Goal: Information Seeking & Learning: Compare options

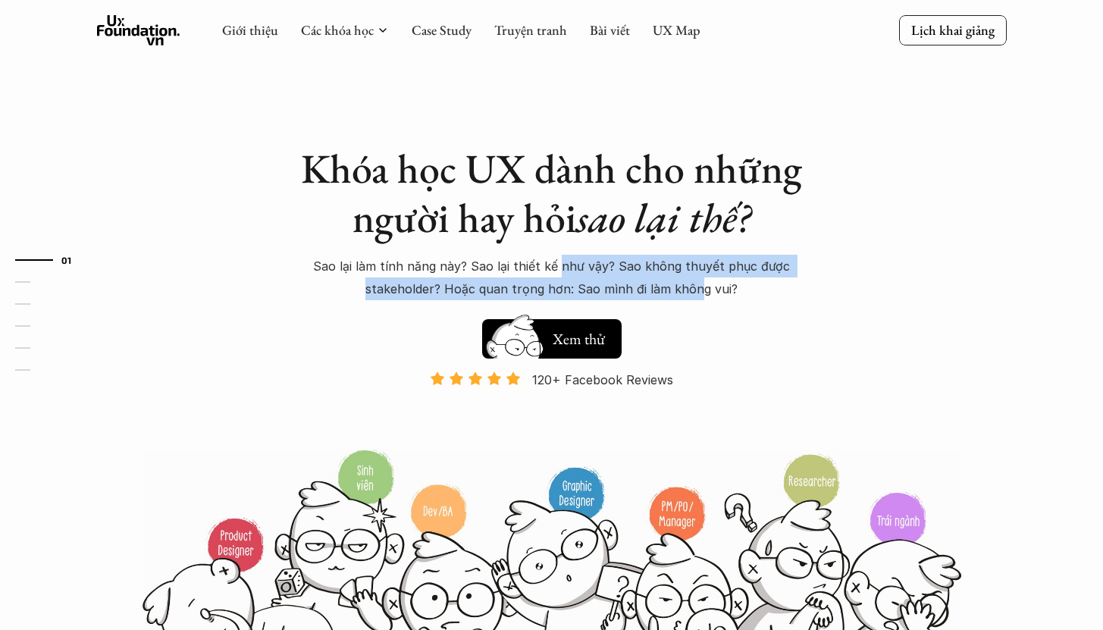
drag, startPoint x: 572, startPoint y: 268, endPoint x: 694, endPoint y: 293, distance: 124.6
click at [694, 293] on p "Sao lại làm tính năng này? Sao lại thiết kế như vậy? Sao không thuyết phục được…" at bounding box center [551, 278] width 531 height 46
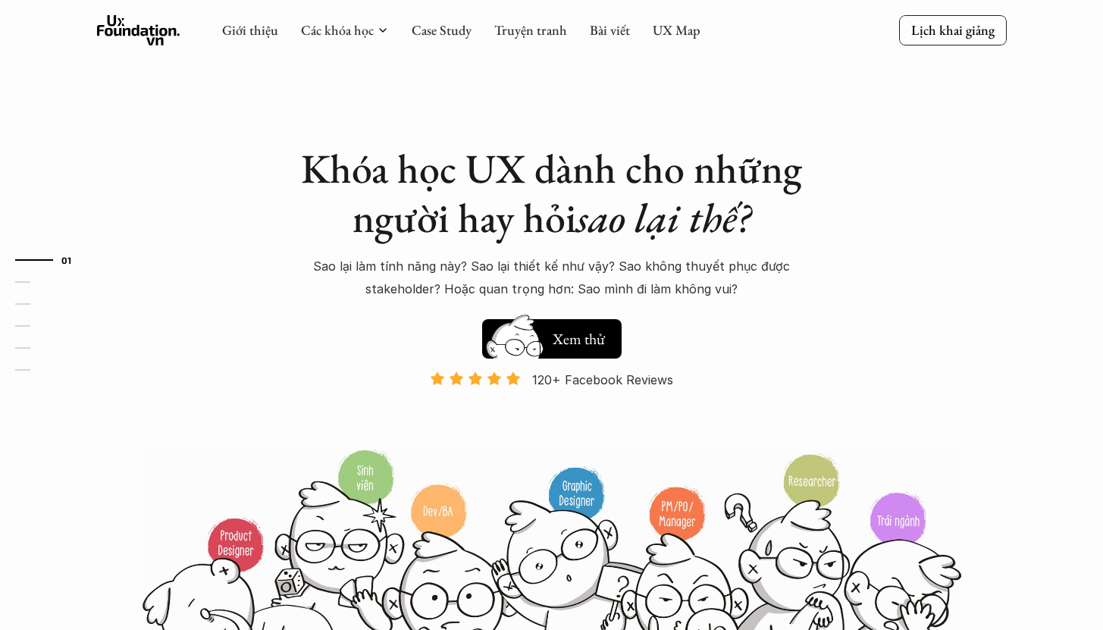
click at [744, 293] on p "Sao lại làm tính năng này? Sao lại thiết kế như vậy? Sao không thuyết phục được…" at bounding box center [551, 278] width 531 height 46
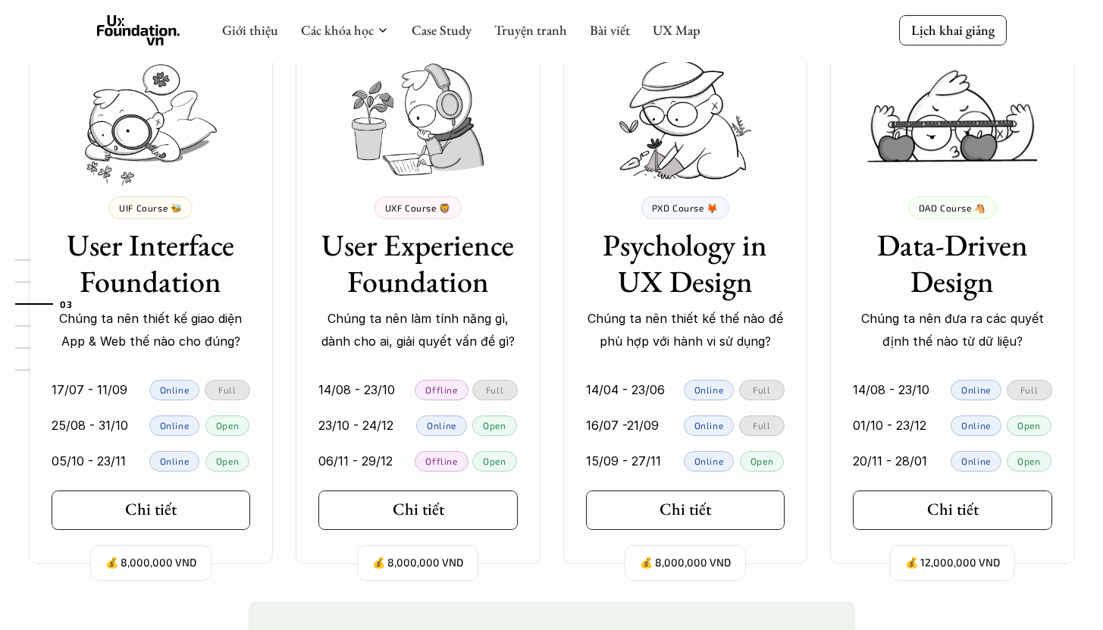
scroll to position [1326, 0]
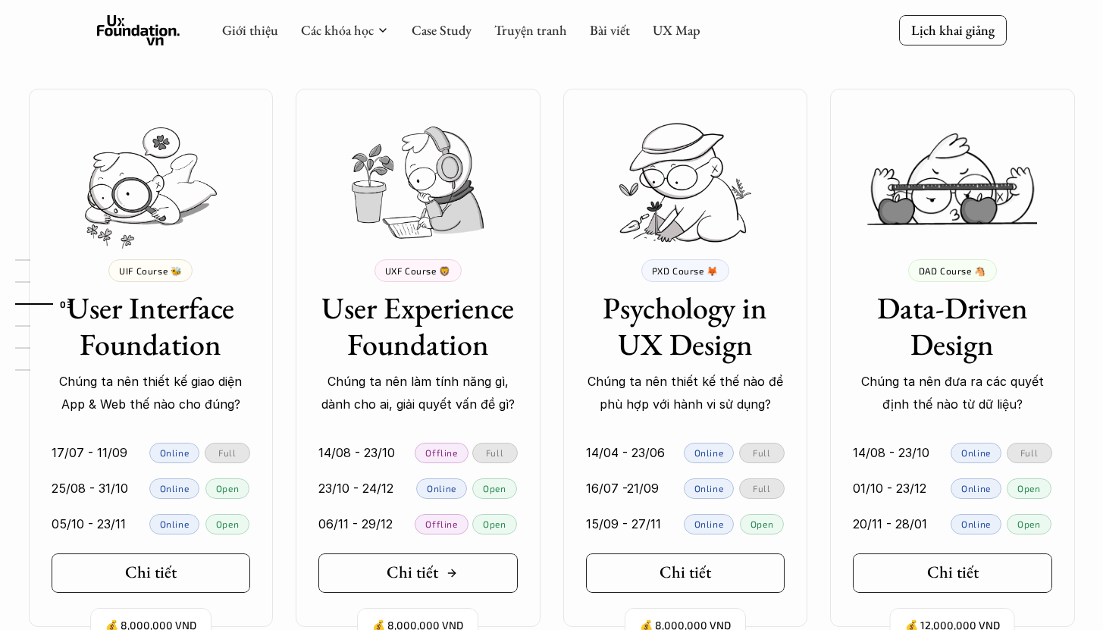
click at [420, 573] on h5 "Chi tiết" at bounding box center [413, 572] width 52 height 20
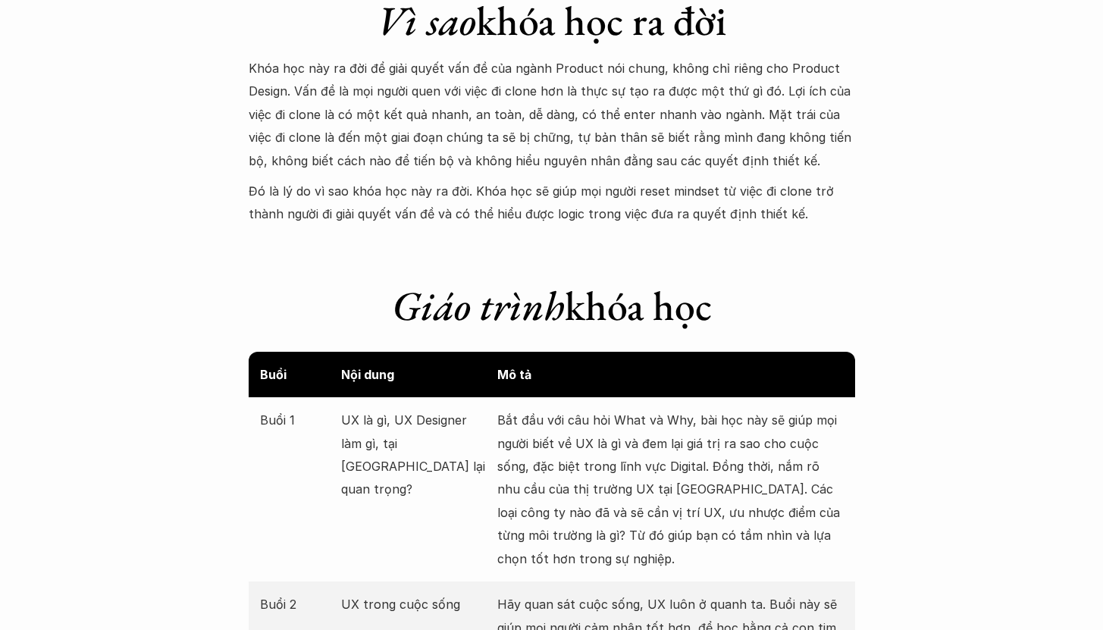
scroll to position [1467, 0]
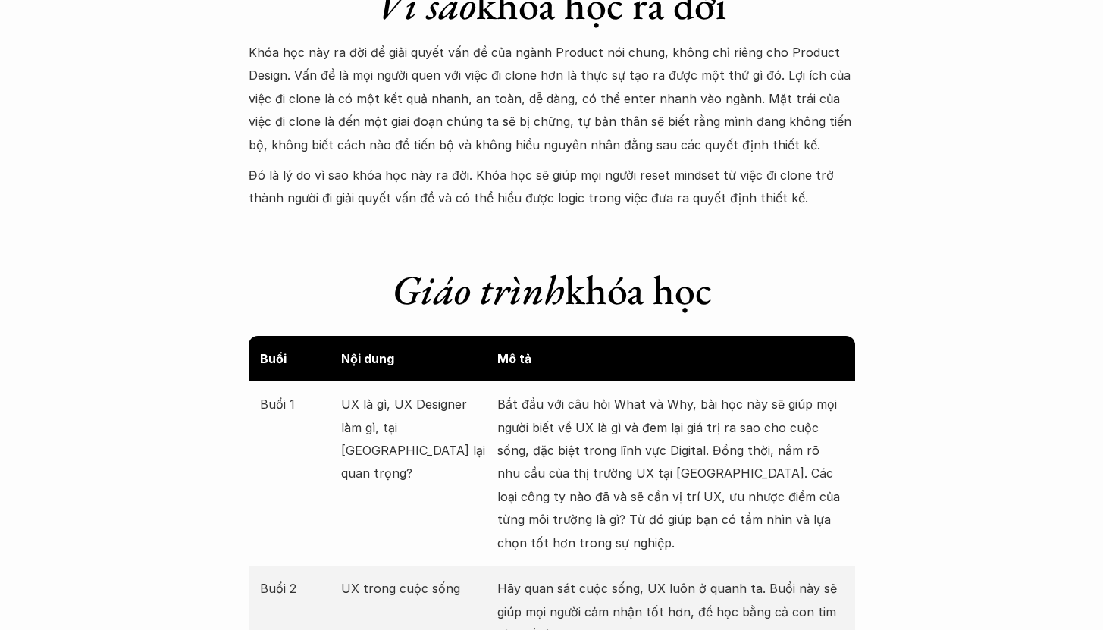
drag, startPoint x: 684, startPoint y: 139, endPoint x: 678, endPoint y: 211, distance: 72.2
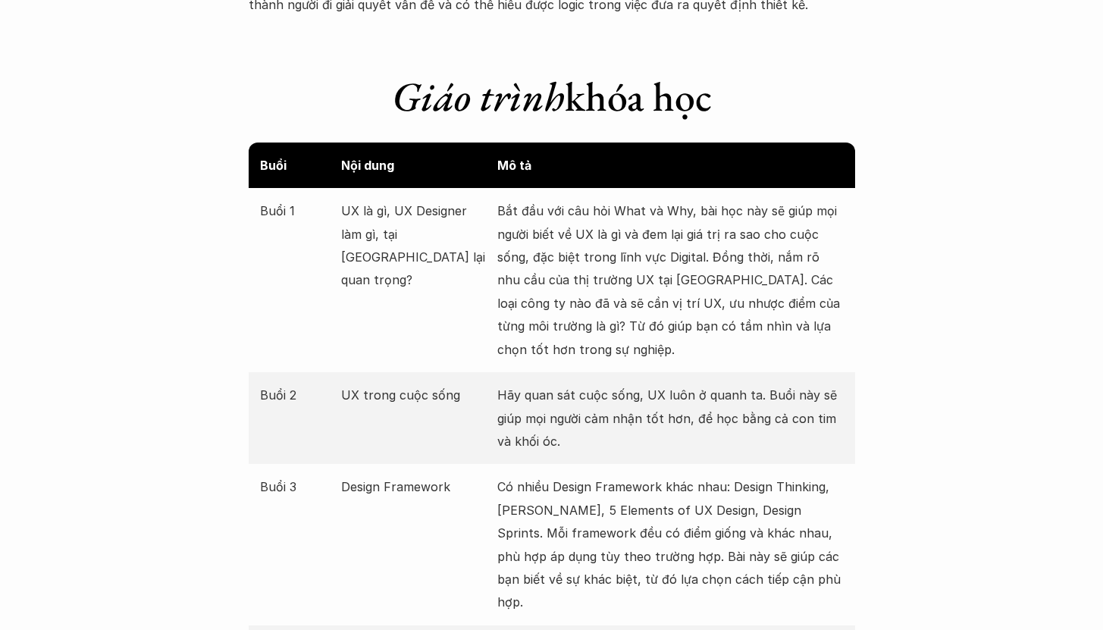
scroll to position [1663, 0]
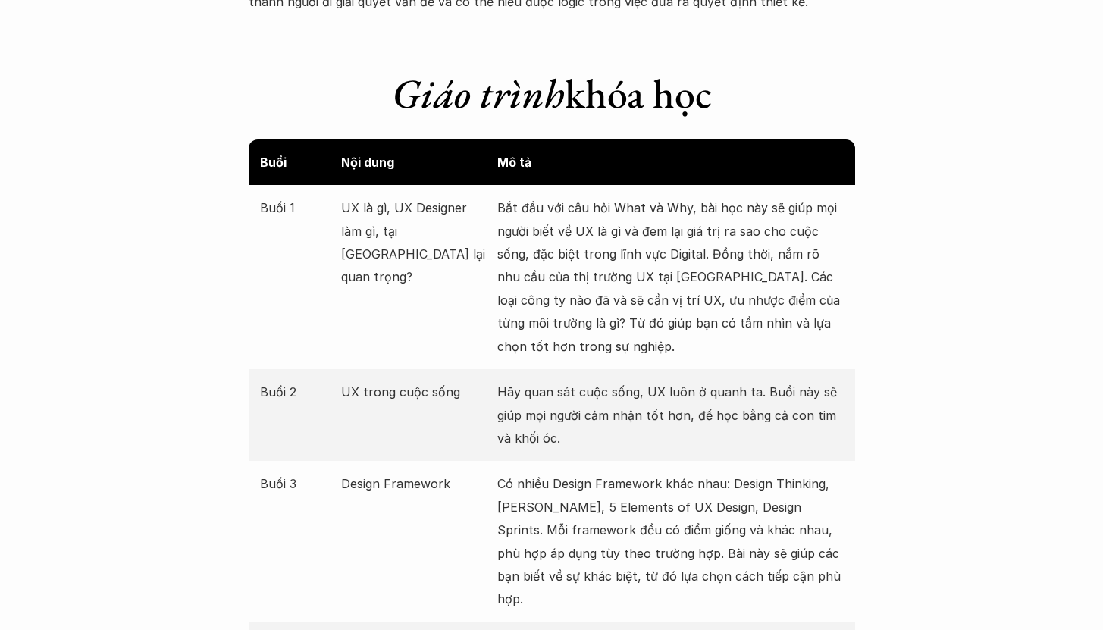
drag, startPoint x: 727, startPoint y: 253, endPoint x: 731, endPoint y: 333, distance: 79.7
click at [731, 333] on p "Bắt đầu với câu hỏi What và Why, bài học này sẽ giúp mọi người biết về UX là gì…" at bounding box center [670, 276] width 346 height 161
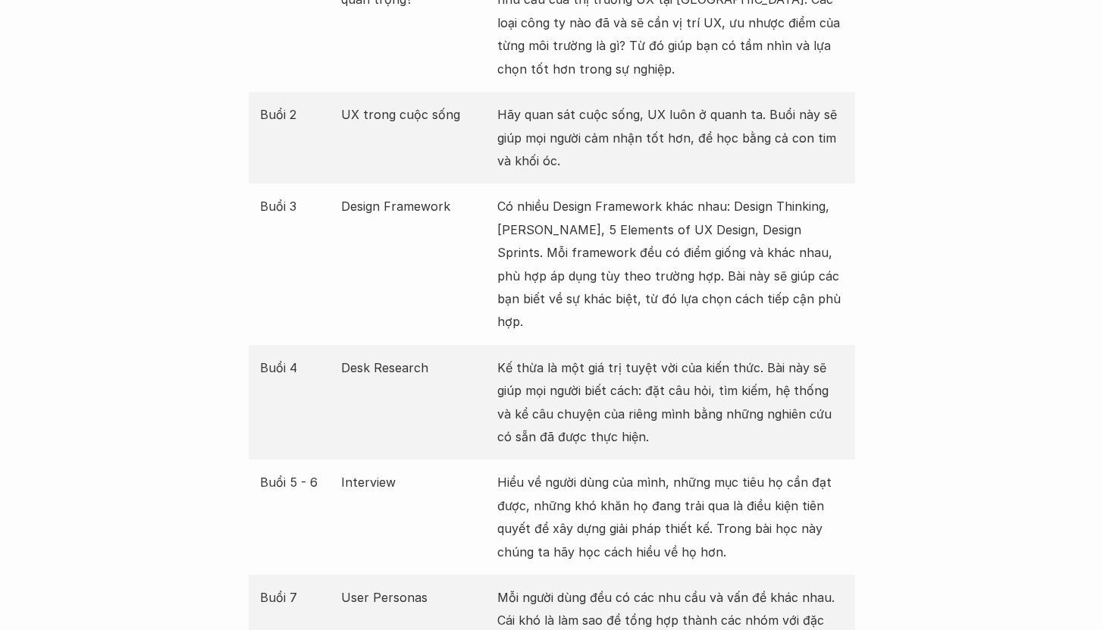
scroll to position [1963, 0]
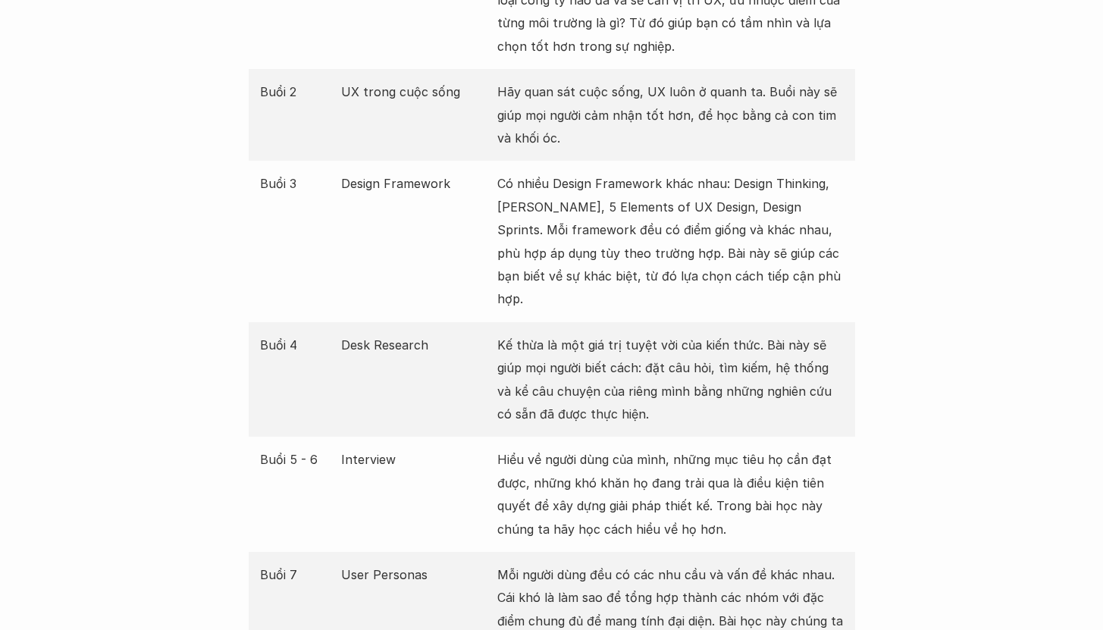
drag, startPoint x: 731, startPoint y: 333, endPoint x: 740, endPoint y: 387, distance: 54.5
click at [740, 387] on p "Kế thừa là một giá trị tuyệt vời của kiến thức. Bài này sẽ giúp mọi người biết …" at bounding box center [670, 379] width 346 height 92
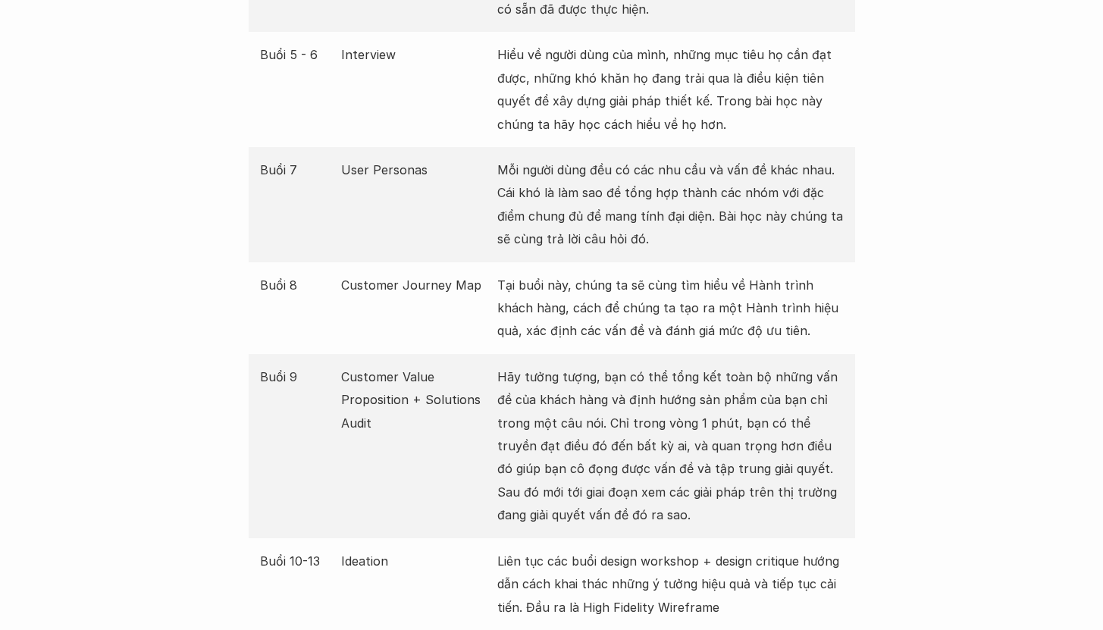
scroll to position [2418, 0]
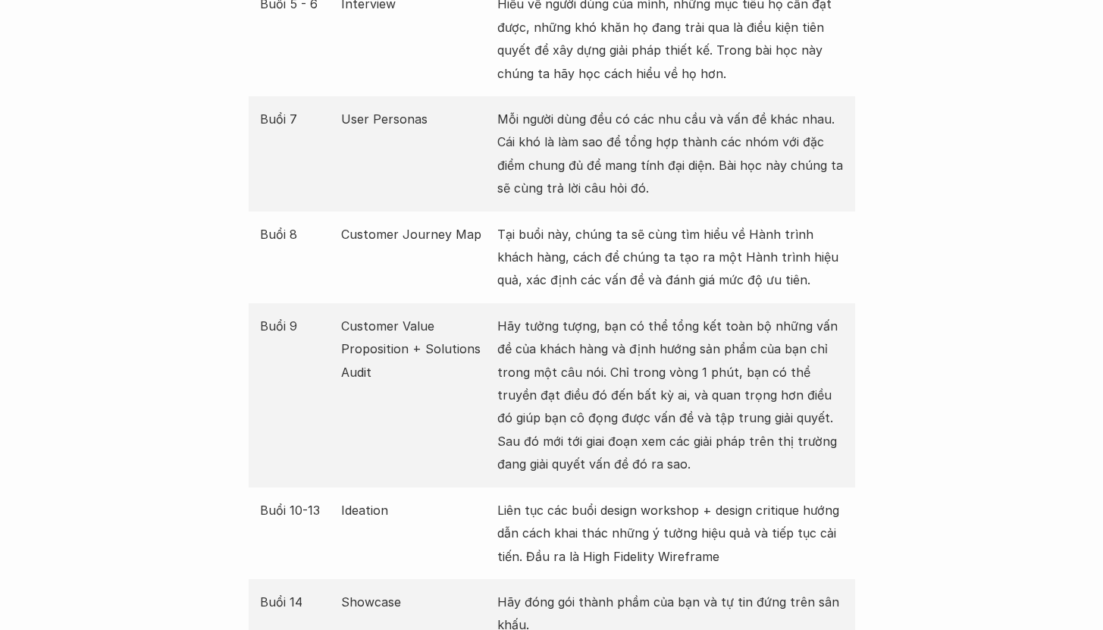
click at [735, 352] on p "Hãy tưởng tượng, bạn có thể tổng kết toàn bộ những vấn đề của khách hàng và địn…" at bounding box center [670, 395] width 346 height 161
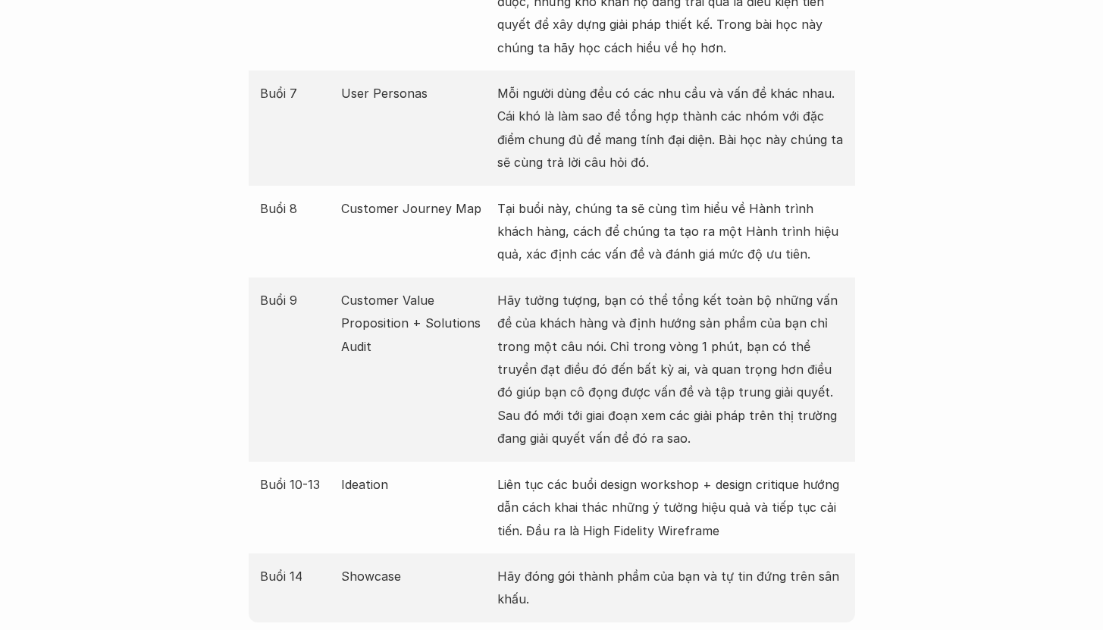
scroll to position [2559, 0]
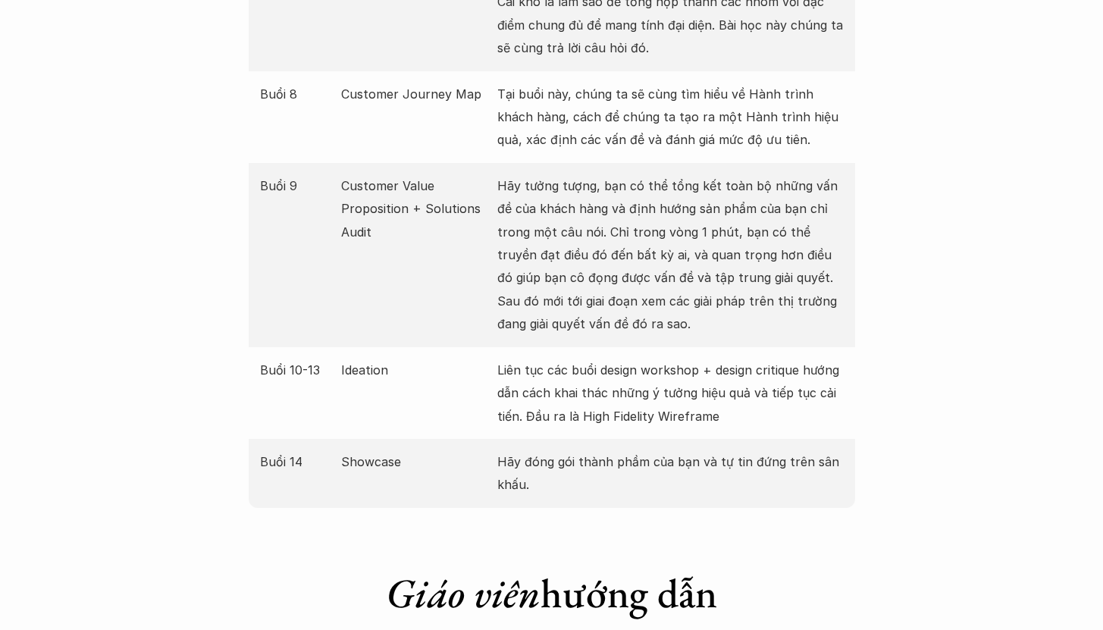
drag, startPoint x: 739, startPoint y: 370, endPoint x: 748, endPoint y: 412, distance: 42.7
click at [748, 412] on div "Buổi 10-13 Ideation Liên tục các buổi design workshop + design critique hướng d…" at bounding box center [552, 393] width 606 height 92
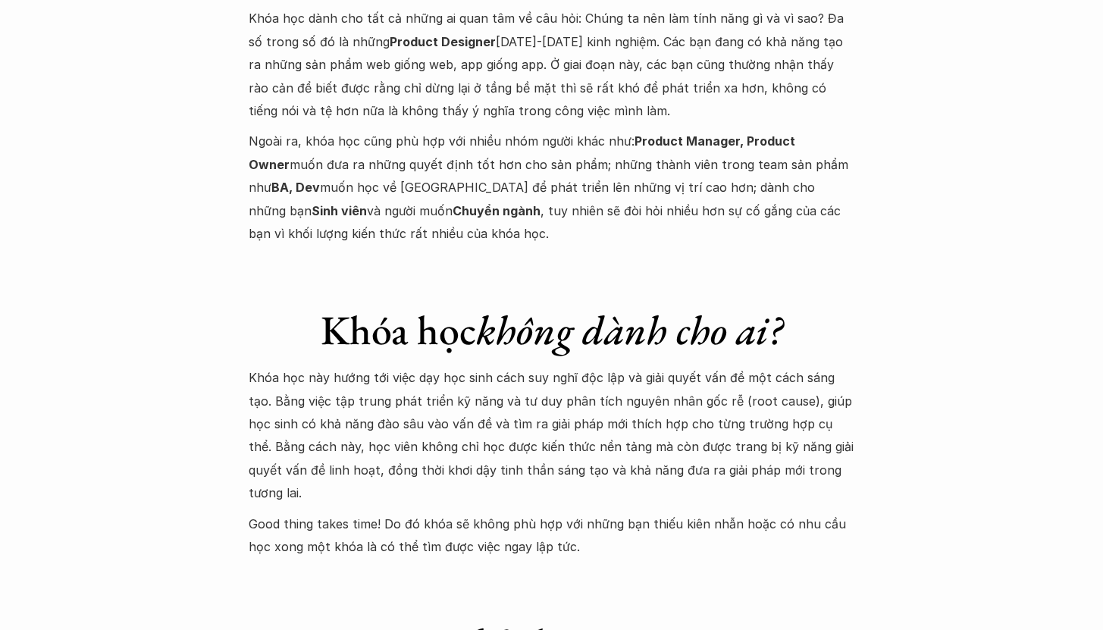
scroll to position [5920, 0]
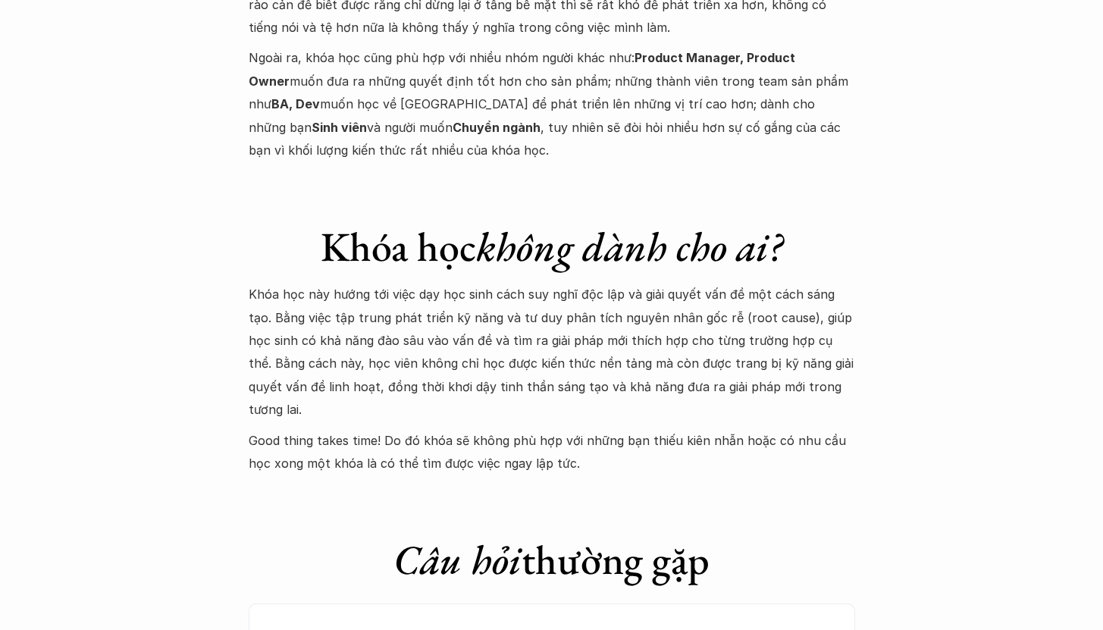
drag, startPoint x: 754, startPoint y: 333, endPoint x: 756, endPoint y: 371, distance: 38.0
click at [756, 371] on div "Khóa học này hướng tới việc dạy học sinh cách suy nghĩ độc lập và giải quyết vấ…" at bounding box center [552, 379] width 606 height 192
click at [756, 429] on p "Good thing takes time! Do đó khóa sẽ không phù hợp với những bạn thiếu kiên nhẫ…" at bounding box center [552, 452] width 606 height 46
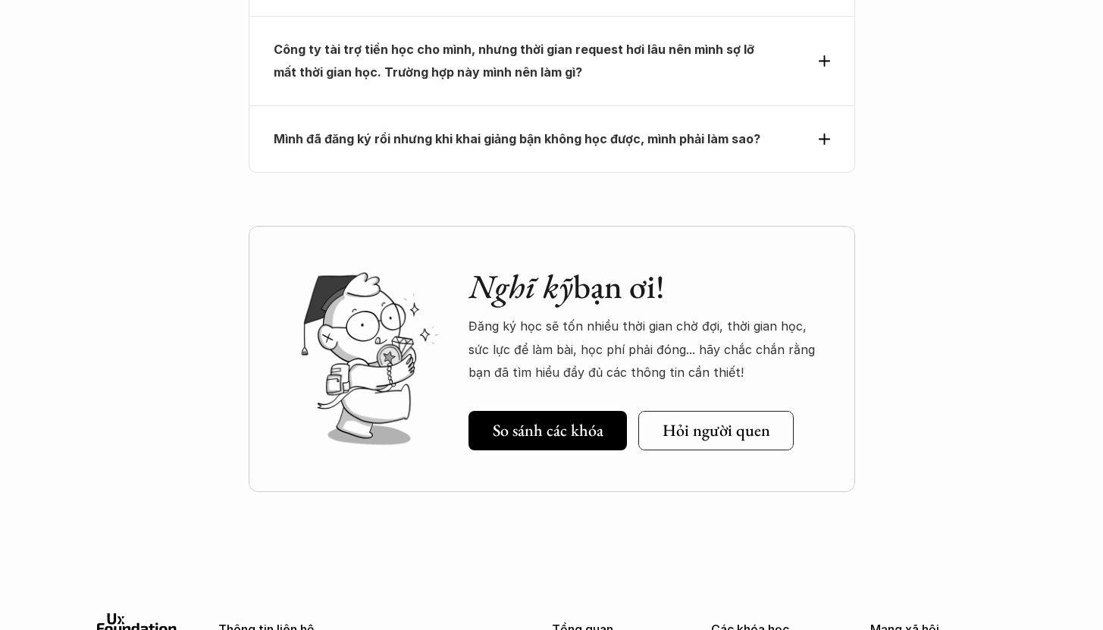
scroll to position [6980, 0]
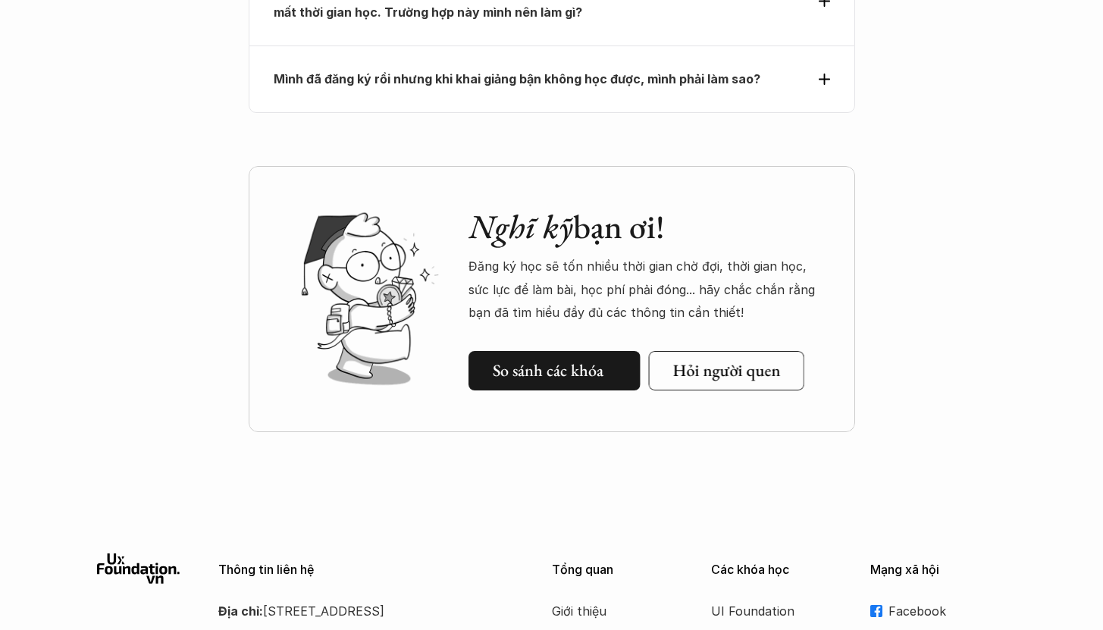
click at [578, 361] on h5 "So sánh các khóa" at bounding box center [548, 371] width 111 height 20
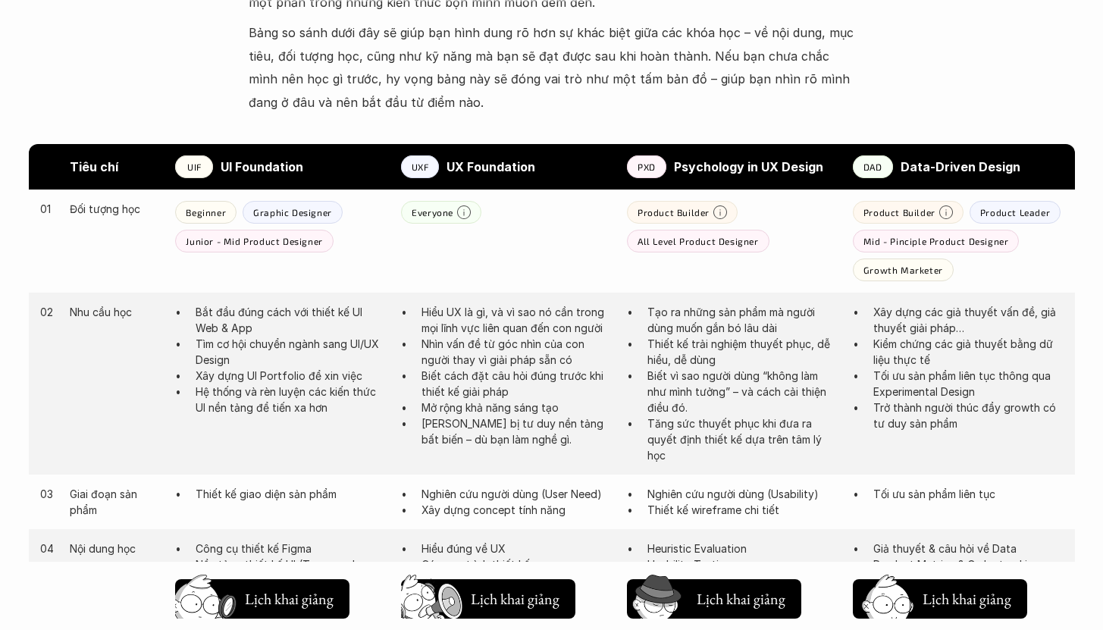
scroll to position [723, 0]
drag, startPoint x: 524, startPoint y: 334, endPoint x: 552, endPoint y: 427, distance: 97.3
click at [552, 427] on ul "Hiểu UX là gì, và vì sao nó cần trong mọi lĩnh vực liên quan đến con người Nhìn…" at bounding box center [506, 375] width 211 height 143
click at [552, 427] on p "[PERSON_NAME] bị tư duy nền tảng bất biến – dù bạn làm nghề gì." at bounding box center [516, 431] width 190 height 32
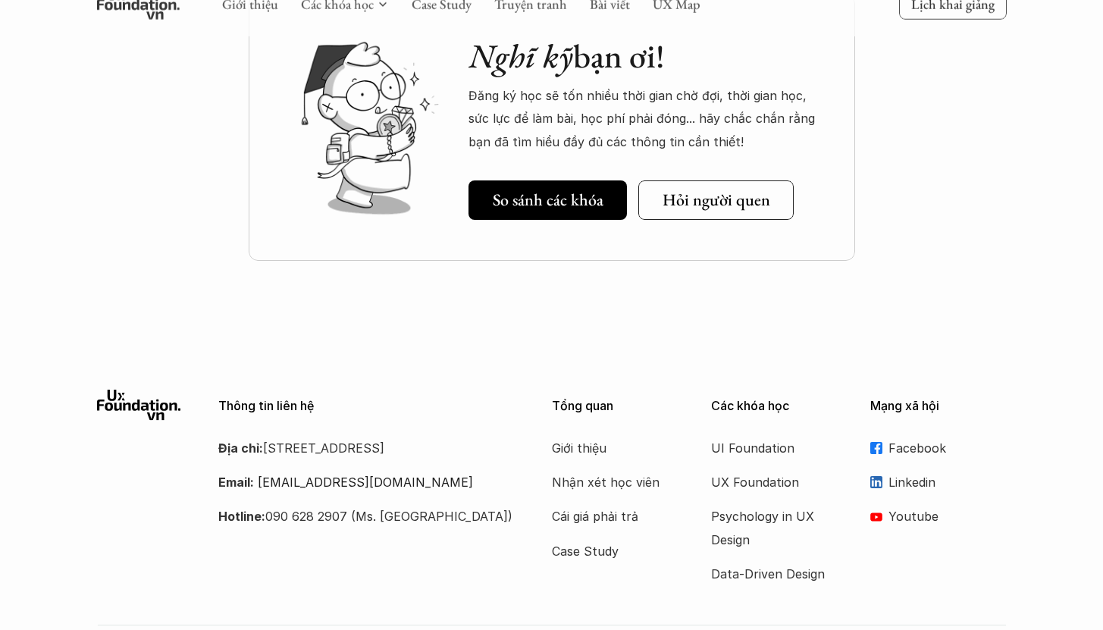
scroll to position [2152, 0]
